Goal: Task Accomplishment & Management: Manage account settings

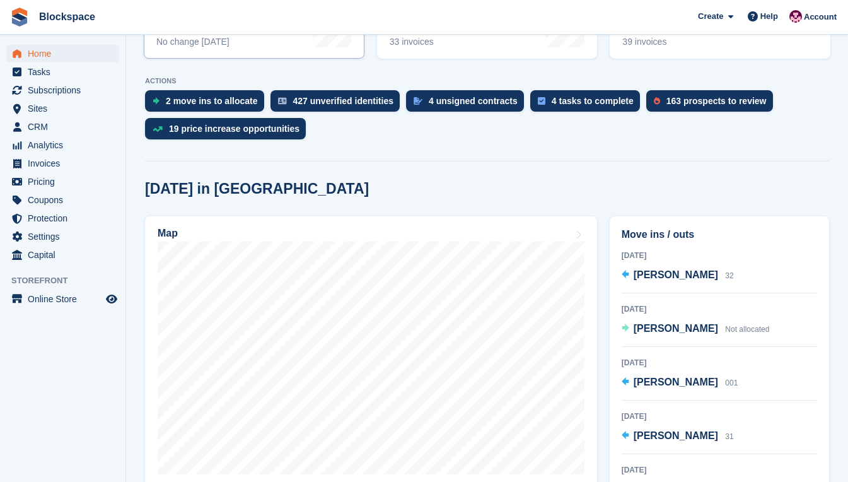
scroll to position [252, 0]
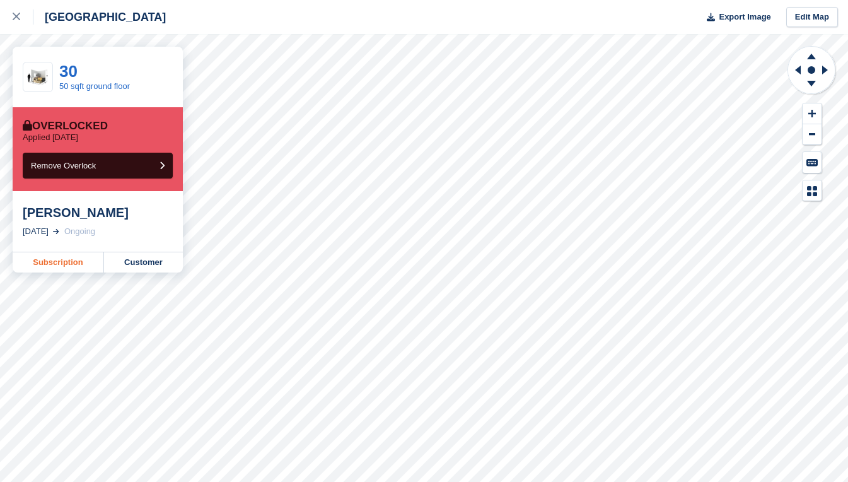
click at [61, 265] on link "Subscription" at bounding box center [58, 262] width 91 height 20
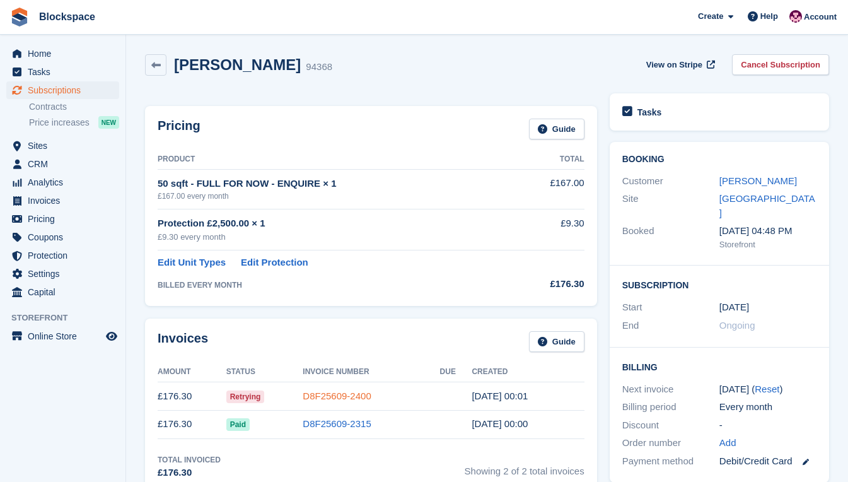
click at [323, 390] on link "D8F25609-2400" at bounding box center [337, 395] width 68 height 11
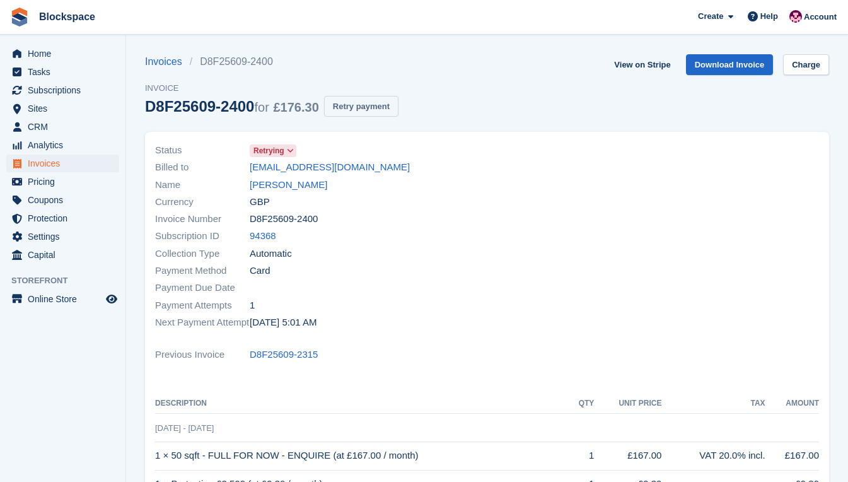
click at [350, 103] on button "Retry payment" at bounding box center [361, 106] width 74 height 21
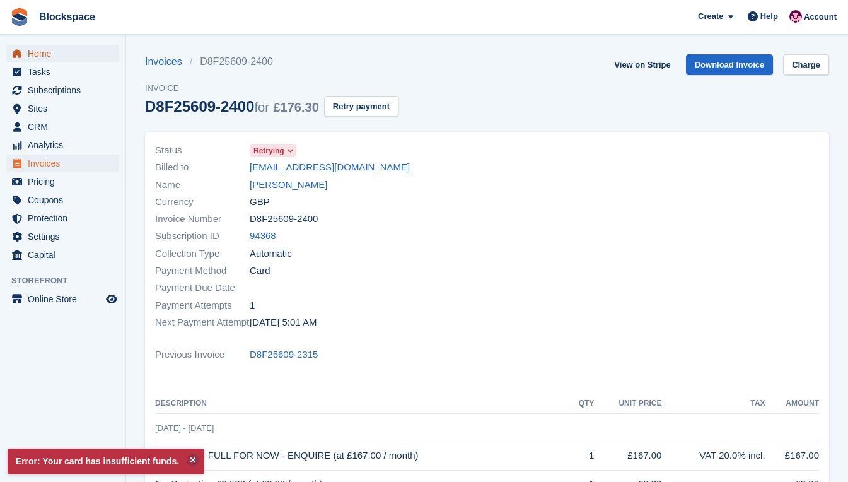
click at [52, 54] on span "Home" at bounding box center [66, 54] width 76 height 18
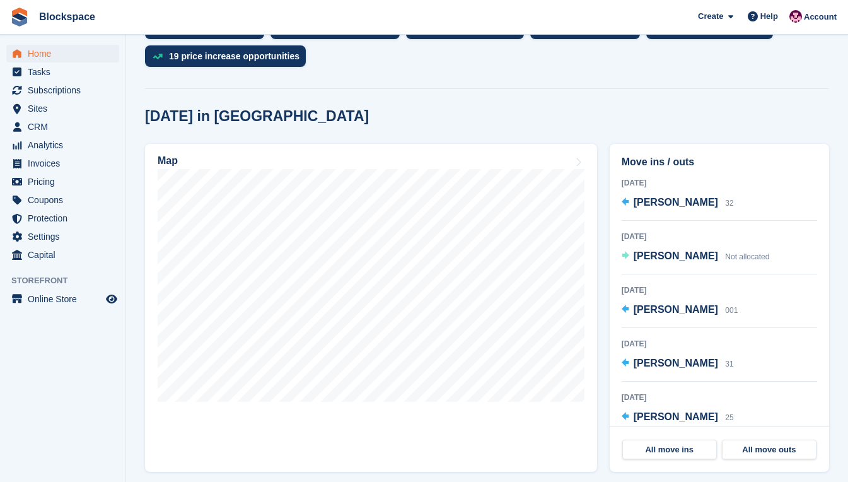
scroll to position [315, 0]
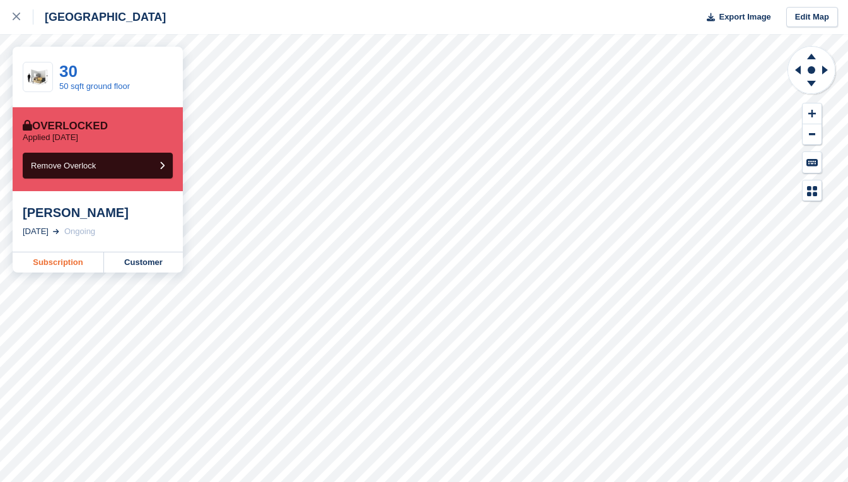
click at [75, 260] on link "Subscription" at bounding box center [58, 262] width 91 height 20
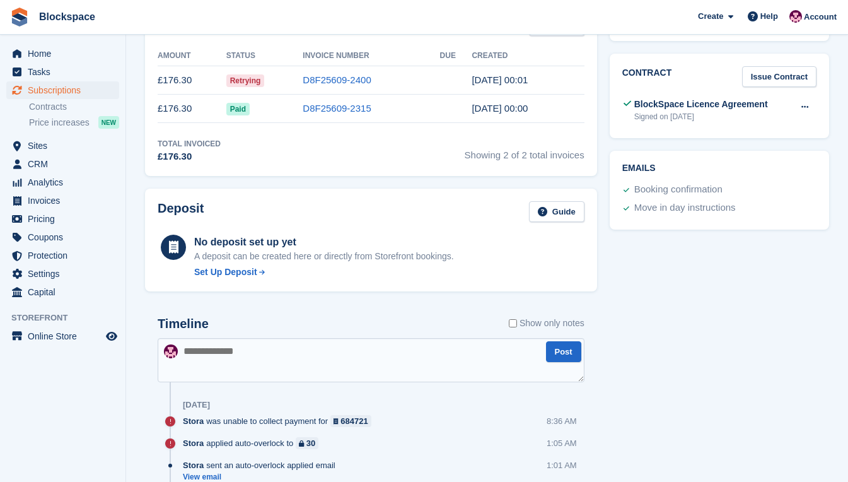
scroll to position [504, 0]
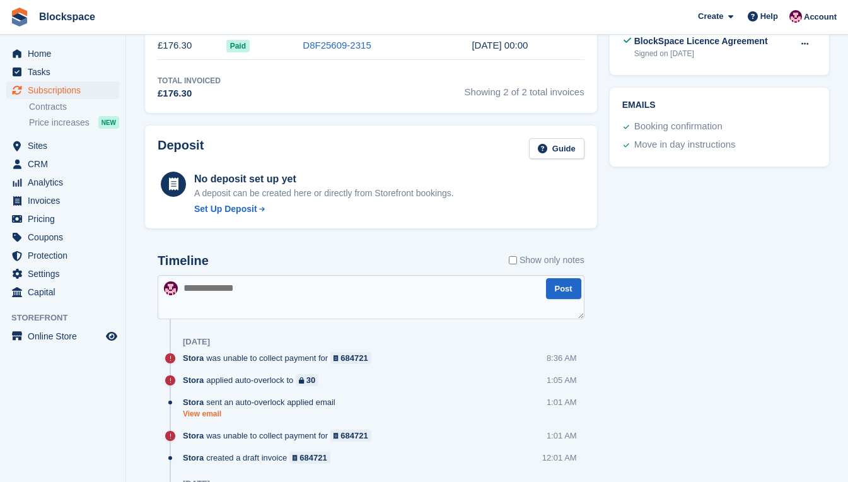
click at [195, 414] on link "View email" at bounding box center [262, 413] width 159 height 11
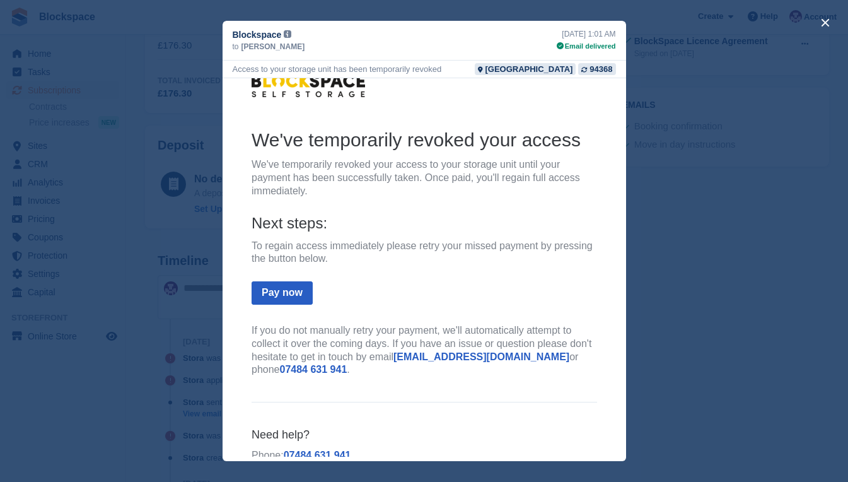
scroll to position [0, 0]
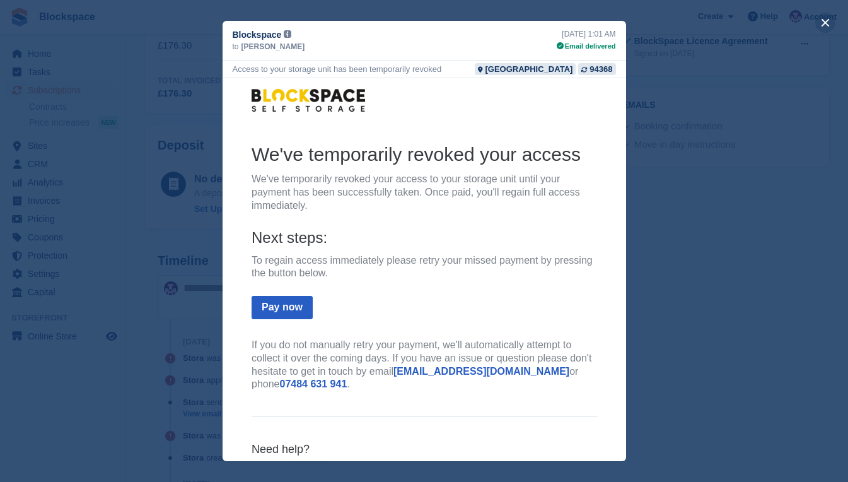
click at [828, 20] on button "close" at bounding box center [825, 23] width 20 height 20
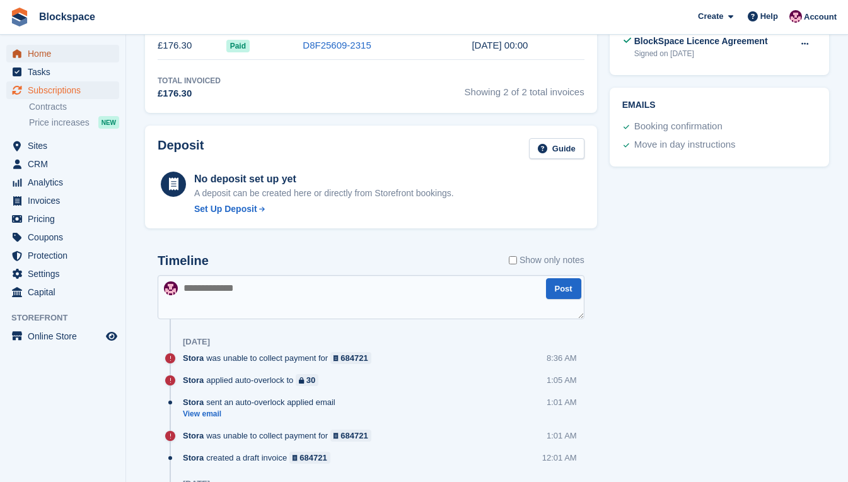
click at [50, 49] on span "Home" at bounding box center [66, 54] width 76 height 18
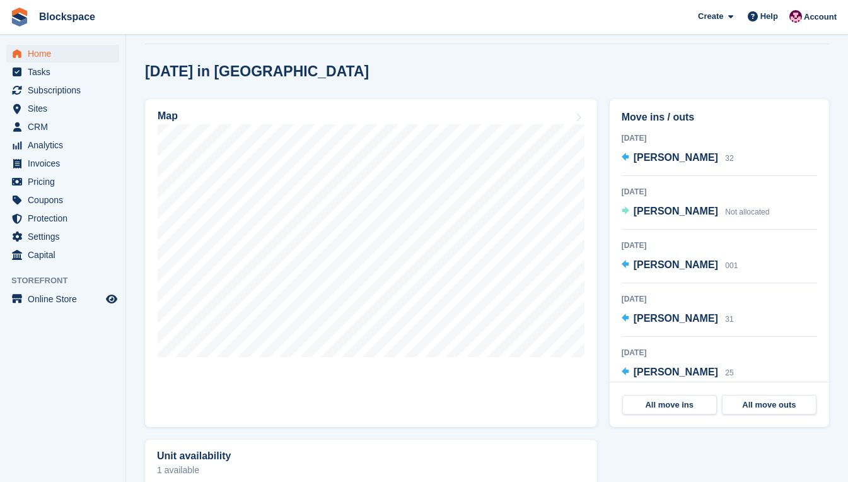
scroll to position [315, 0]
